Goal: Task Accomplishment & Management: Use online tool/utility

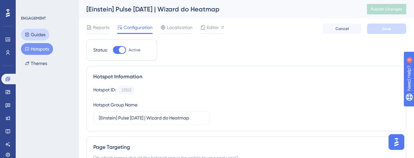
click at [33, 35] on button "Guides" at bounding box center [35, 35] width 28 height 12
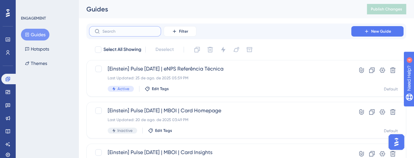
click at [127, 30] on input "text" at bounding box center [128, 31] width 53 height 5
click at [173, 29] on icon at bounding box center [174, 31] width 5 height 5
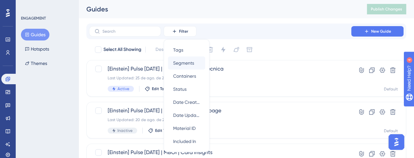
scroll to position [16, 0]
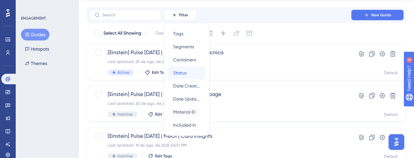
click at [186, 73] on span "Status" at bounding box center [179, 73] width 13 height 8
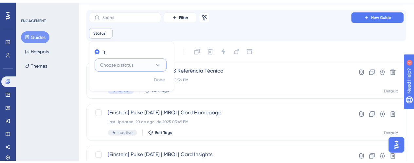
scroll to position [39, 0]
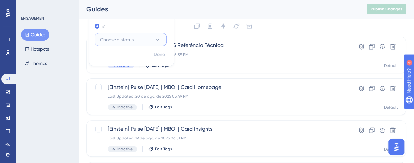
click at [131, 38] on span "Choose a status" at bounding box center [116, 40] width 33 height 8
click at [134, 63] on div "Active Active" at bounding box center [130, 59] width 53 height 13
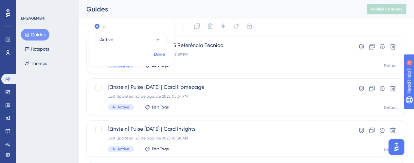
click at [159, 53] on span "Done" at bounding box center [159, 55] width 11 height 8
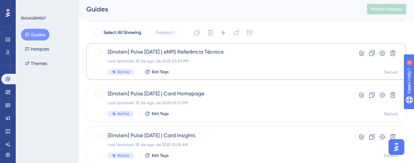
scroll to position [0, 0]
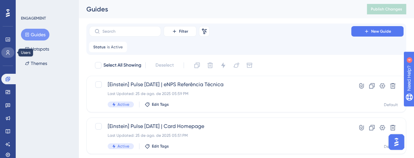
click at [10, 52] on icon at bounding box center [7, 52] width 5 height 5
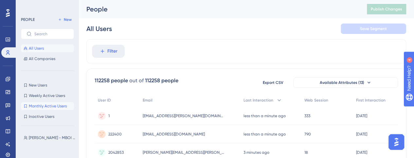
click at [51, 108] on span "Monthly Active Users" at bounding box center [48, 106] width 38 height 5
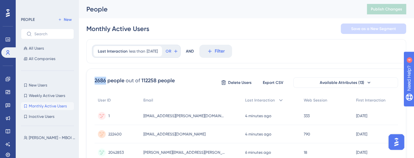
drag, startPoint x: 95, startPoint y: 80, endPoint x: 105, endPoint y: 80, distance: 10.1
click at [105, 80] on div "2686 people" at bounding box center [109, 81] width 30 height 8
click at [184, 24] on div "Monthly Active Users Save as a New Segment" at bounding box center [245, 28] width 319 height 21
click at [8, 37] on icon at bounding box center [7, 39] width 5 height 5
